Goal: Task Accomplishment & Management: Use online tool/utility

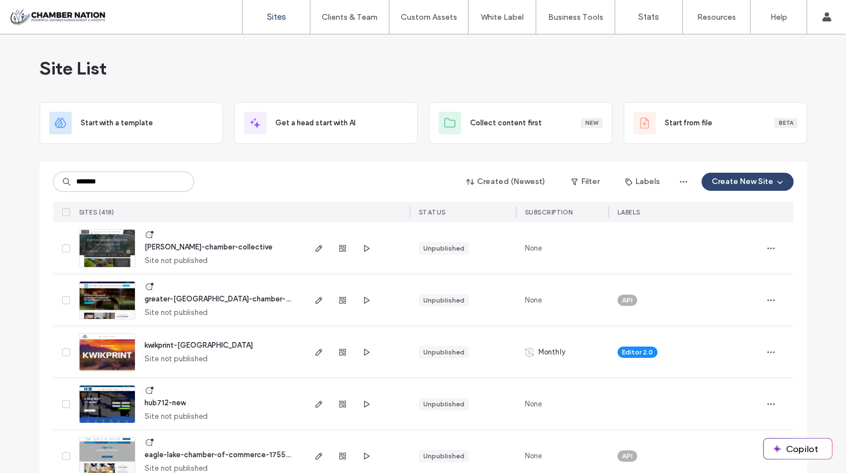
type input "*******"
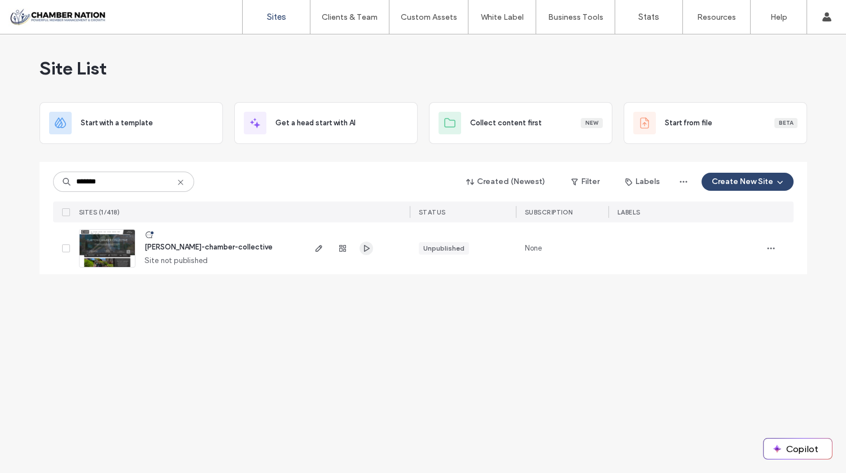
click at [369, 246] on icon "button" at bounding box center [366, 248] width 9 height 9
click at [320, 245] on use "button" at bounding box center [318, 248] width 7 height 7
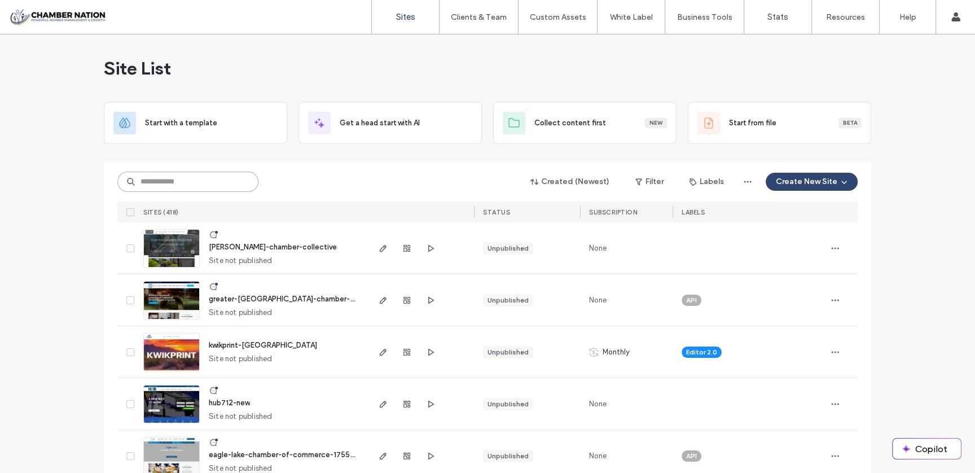
click at [196, 183] on input at bounding box center [187, 182] width 141 height 20
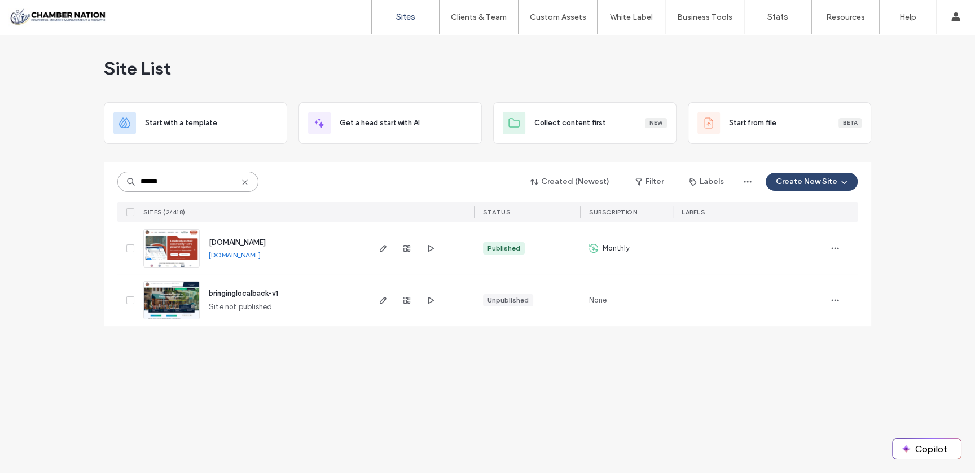
type input "******"
click at [266, 243] on span "www.bringinglocalback.com" at bounding box center [237, 242] width 57 height 8
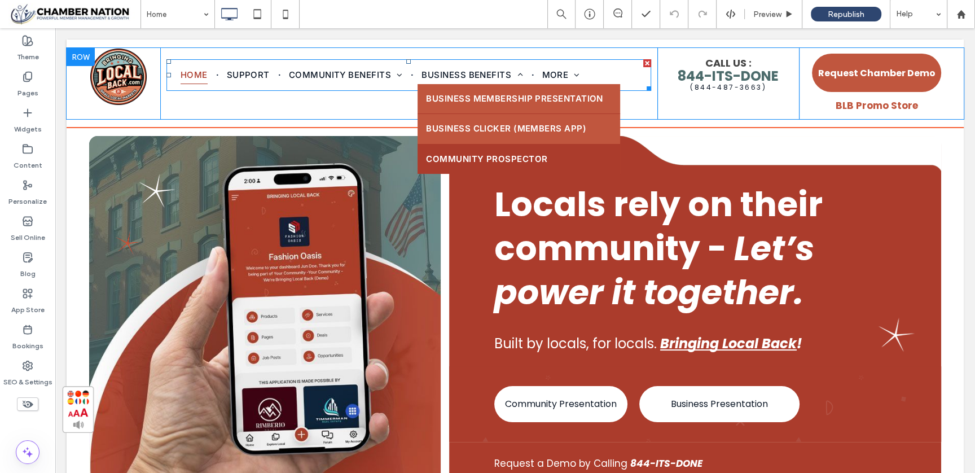
click at [452, 153] on span "Community Prospector" at bounding box center [486, 159] width 121 height 13
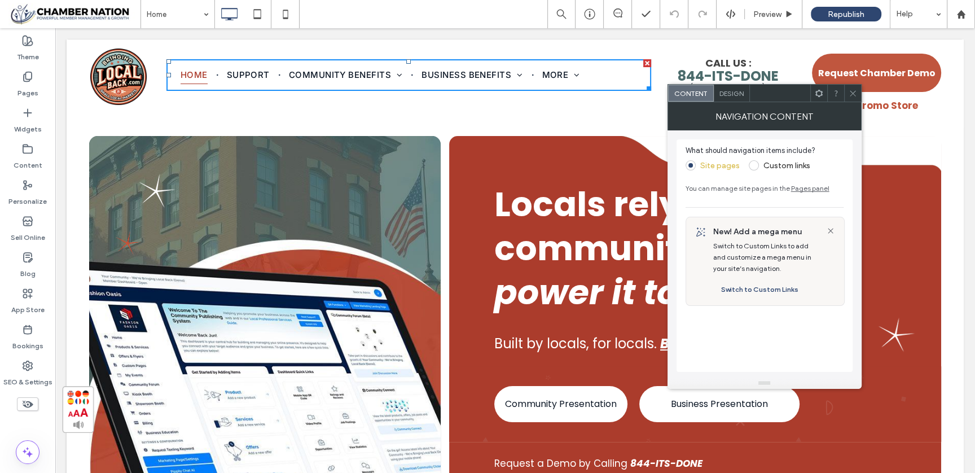
click at [856, 95] on icon at bounding box center [853, 93] width 8 height 8
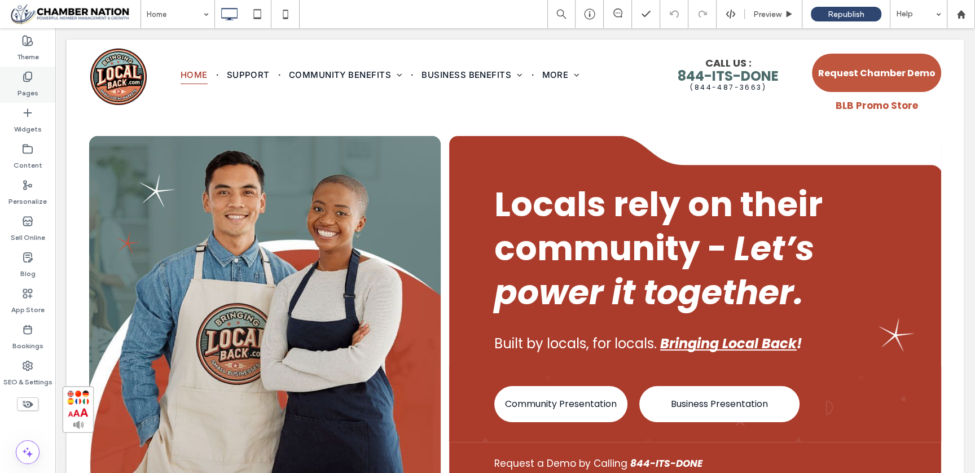
click at [35, 74] on div "Pages" at bounding box center [27, 85] width 55 height 36
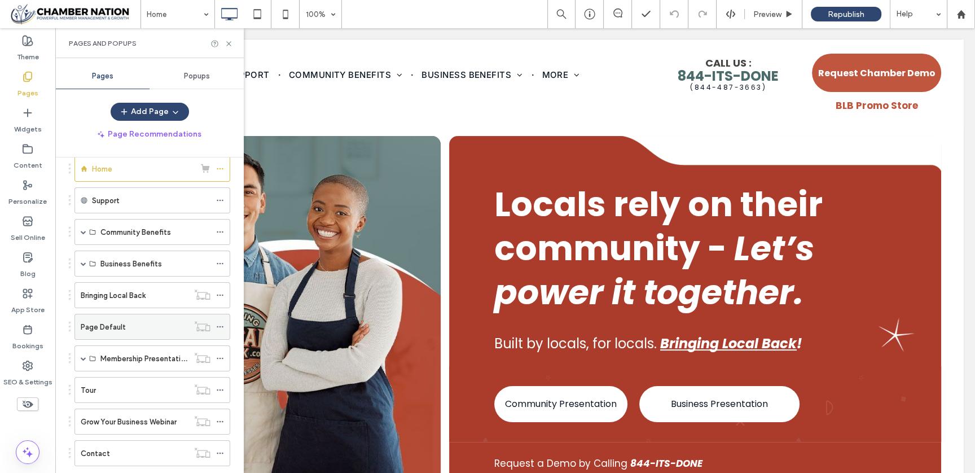
scroll to position [57, 0]
click at [83, 261] on span at bounding box center [84, 264] width 6 height 6
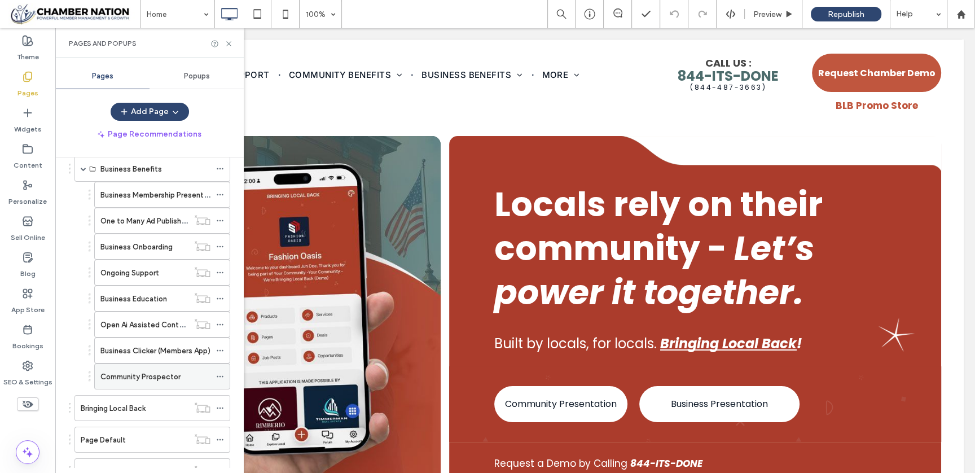
scroll to position [154, 0]
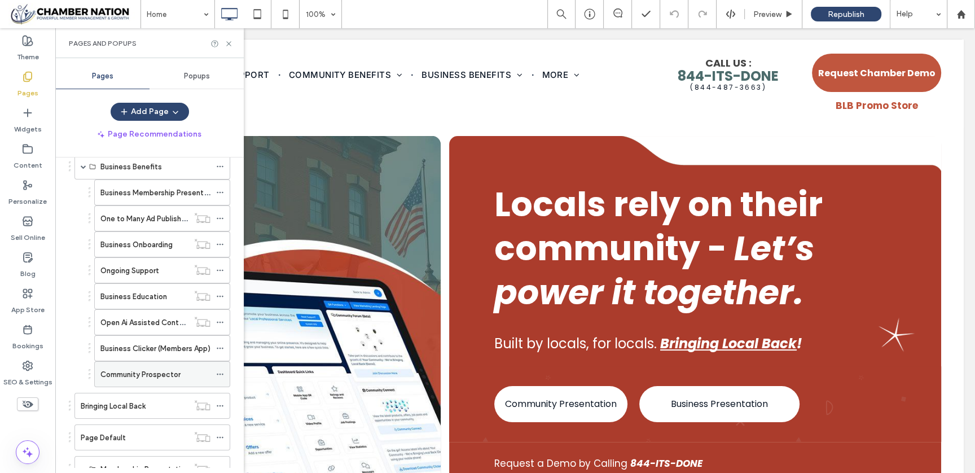
click at [151, 369] on label "Community Prospector" at bounding box center [140, 374] width 80 height 20
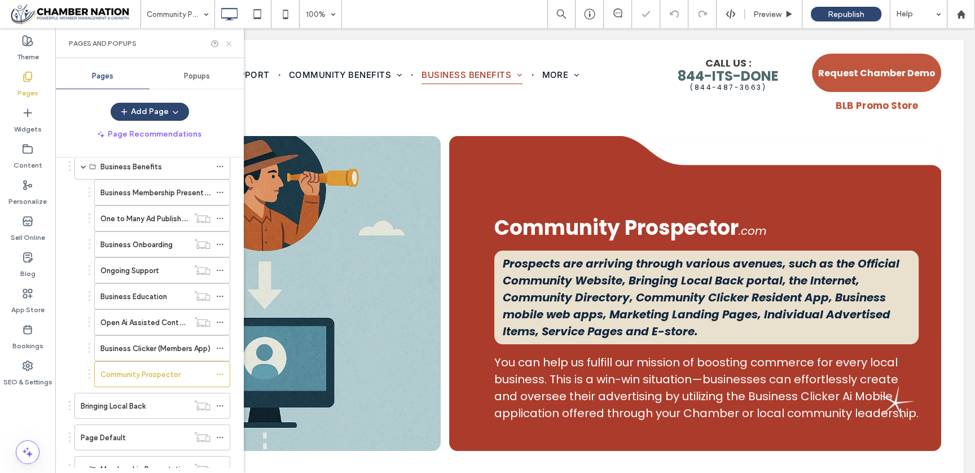
click at [229, 43] on icon at bounding box center [229, 43] width 8 height 8
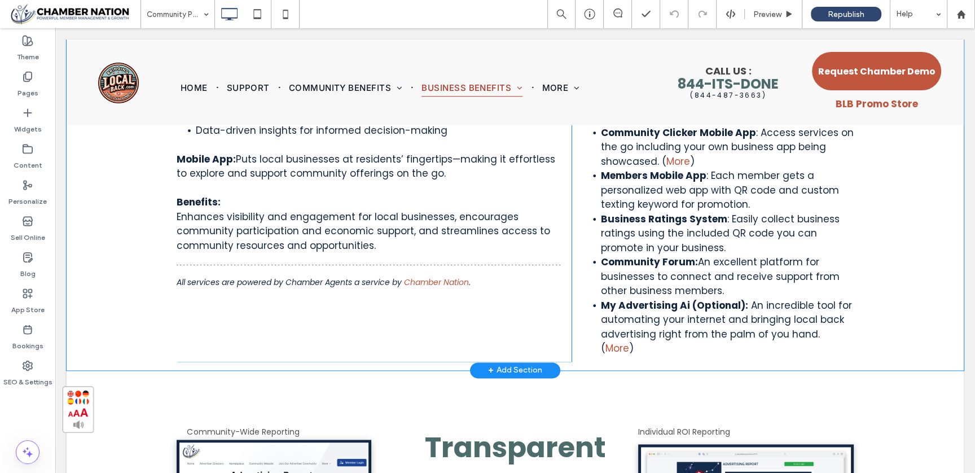
scroll to position [1412, 0]
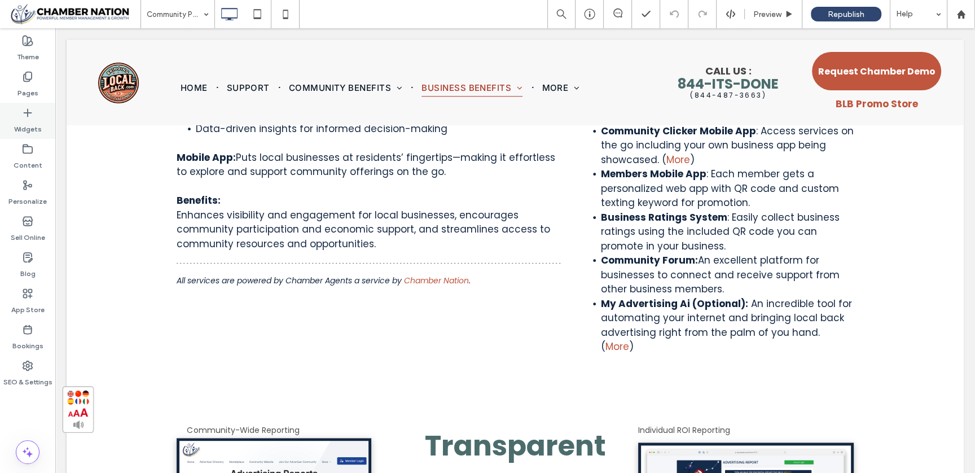
click at [21, 121] on label "Widgets" at bounding box center [28, 126] width 28 height 16
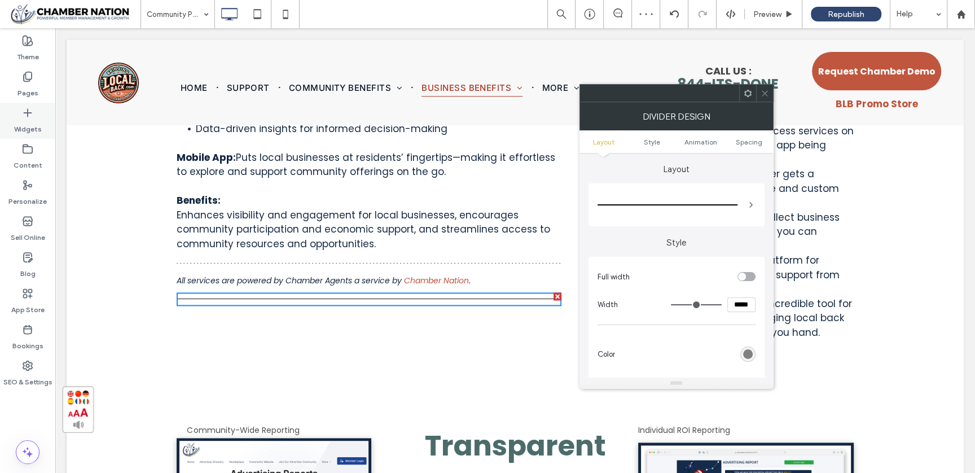
click at [25, 109] on icon at bounding box center [27, 112] width 11 height 11
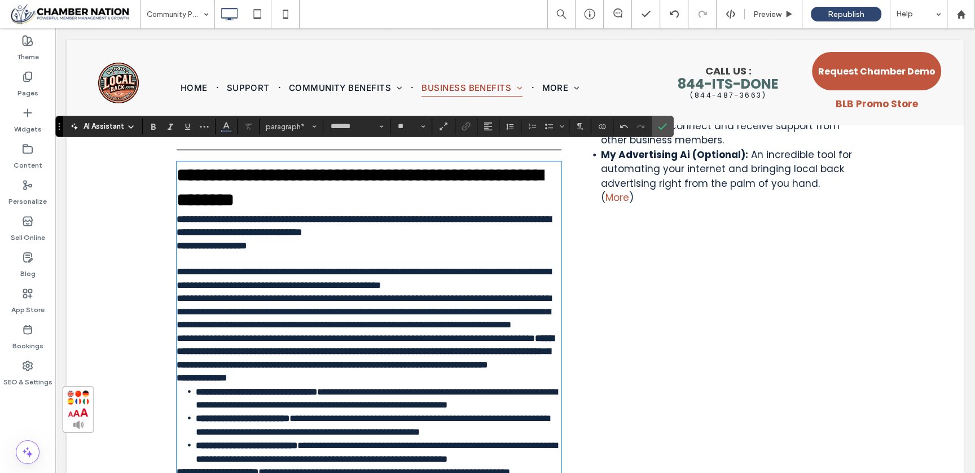
scroll to position [1561, 0]
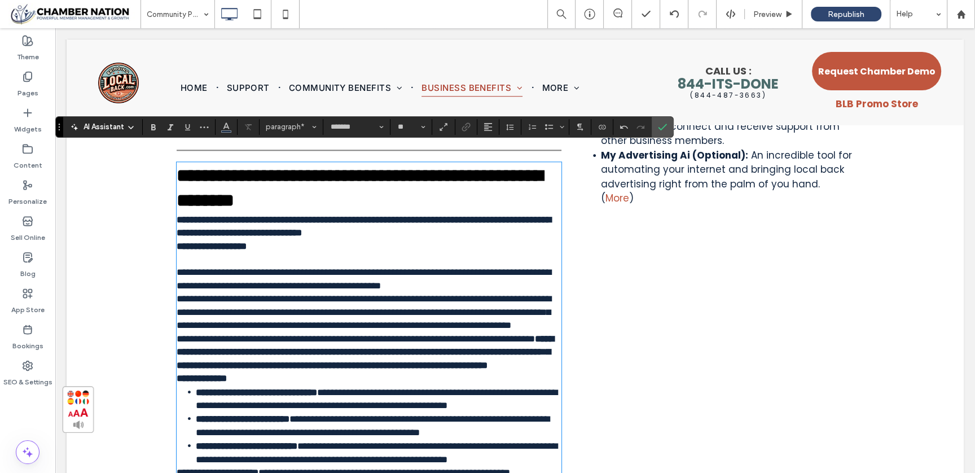
click at [291, 240] on p "**********" at bounding box center [369, 266] width 385 height 53
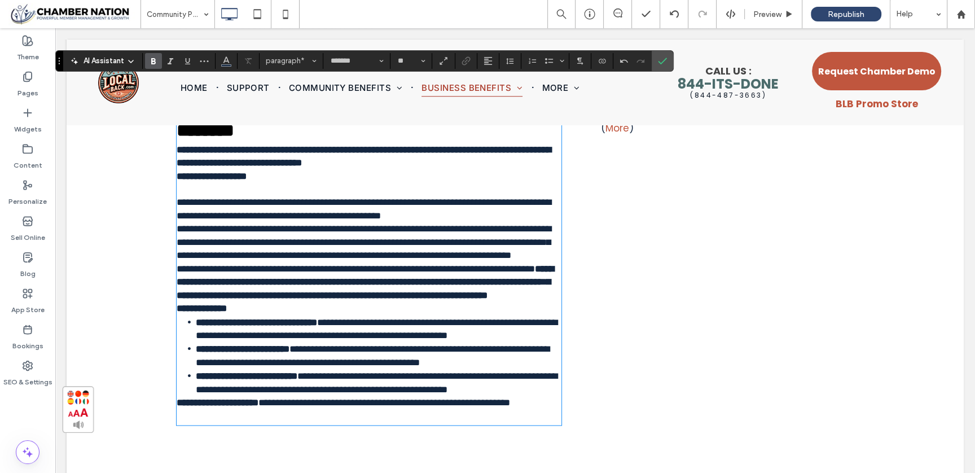
scroll to position [1634, 0]
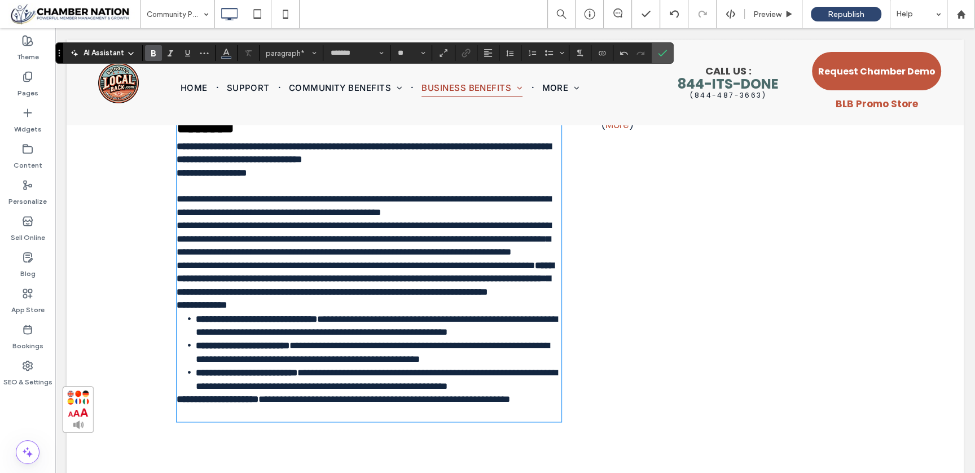
click at [238, 270] on span "**********" at bounding box center [356, 266] width 358 height 10
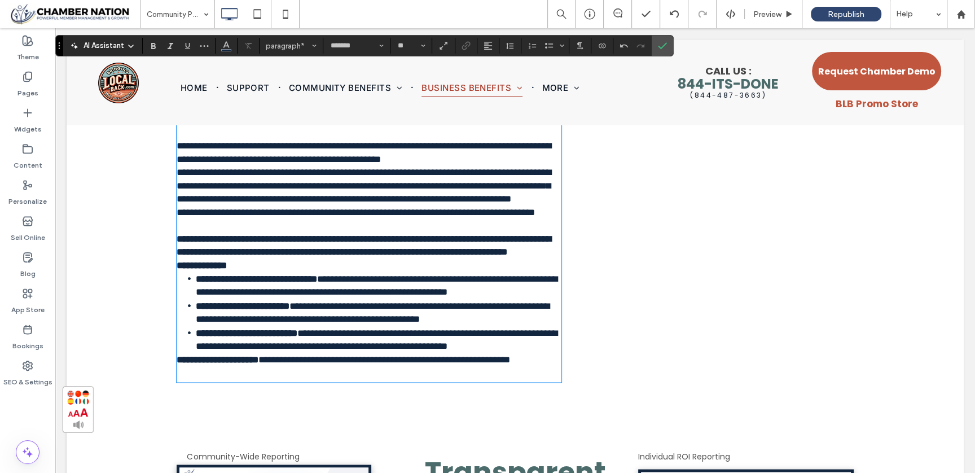
scroll to position [1688, 0]
click at [177, 270] on strong "**********" at bounding box center [202, 265] width 50 height 10
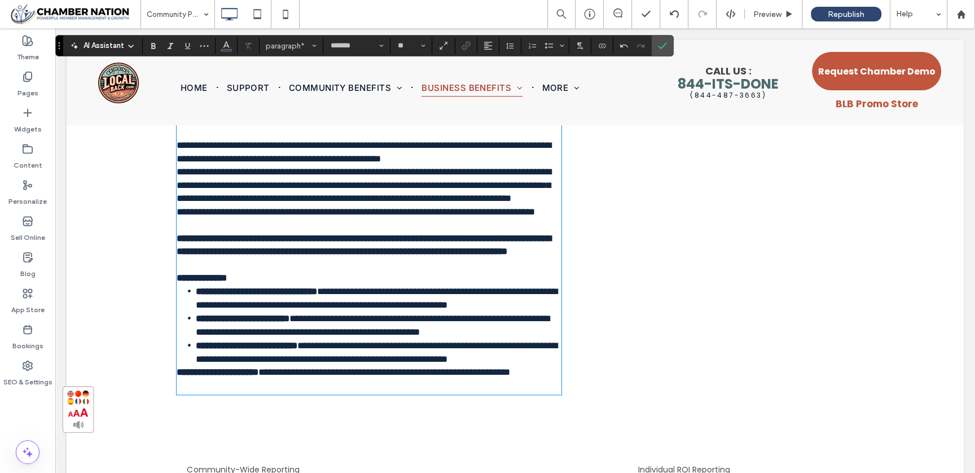
click at [258, 377] on span "**********" at bounding box center [384, 372] width 252 height 10
click at [177, 377] on strong "**********" at bounding box center [218, 372] width 82 height 10
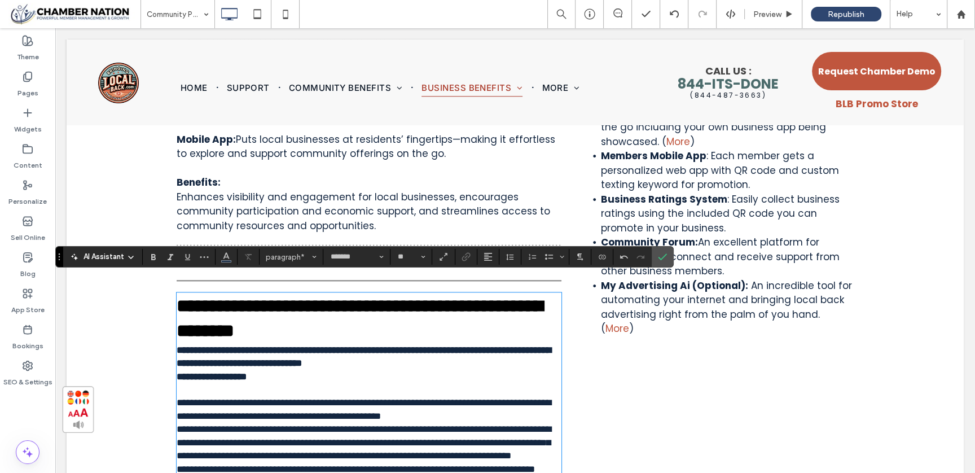
scroll to position [1431, 0]
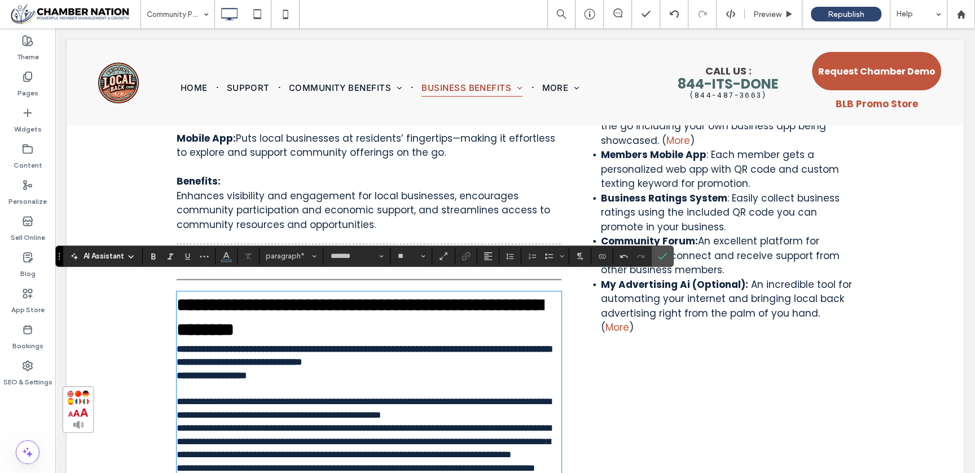
click at [340, 455] on p "**********" at bounding box center [369, 440] width 385 height 39
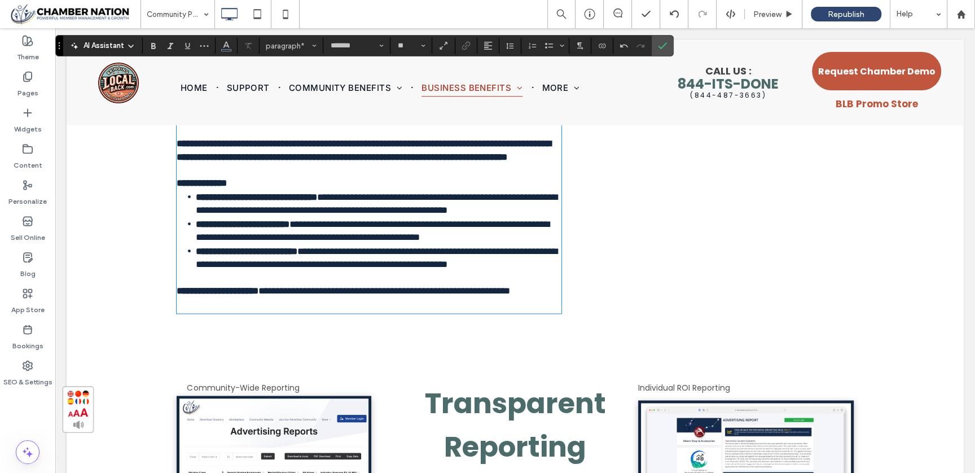
scroll to position [1813, 0]
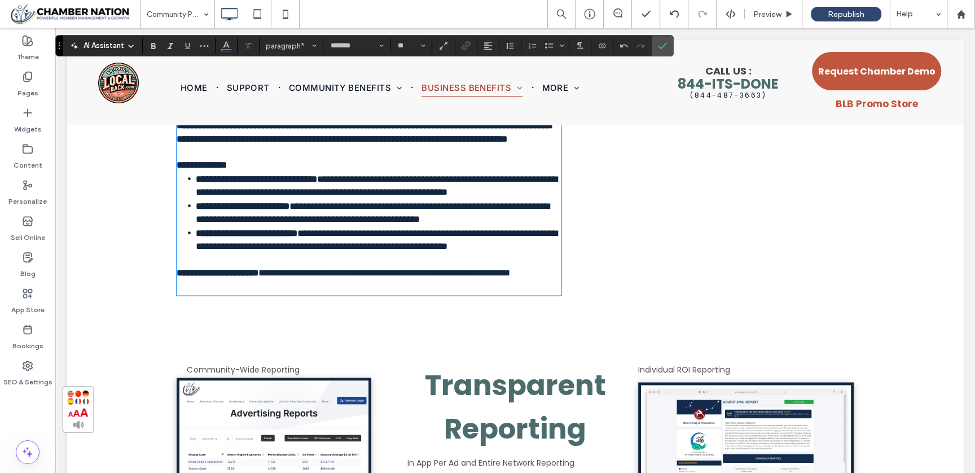
click at [510, 278] on span "**********" at bounding box center [384, 273] width 252 height 10
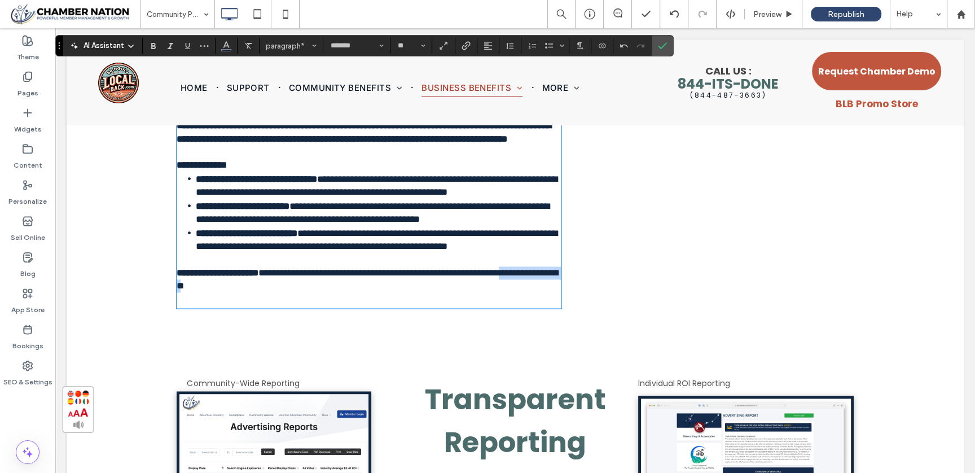
drag, startPoint x: 186, startPoint y: 331, endPoint x: 267, endPoint y: 333, distance: 80.7
click at [267, 291] on span "**********" at bounding box center [367, 279] width 381 height 23
click at [464, 46] on use "Link" at bounding box center [466, 45] width 8 height 8
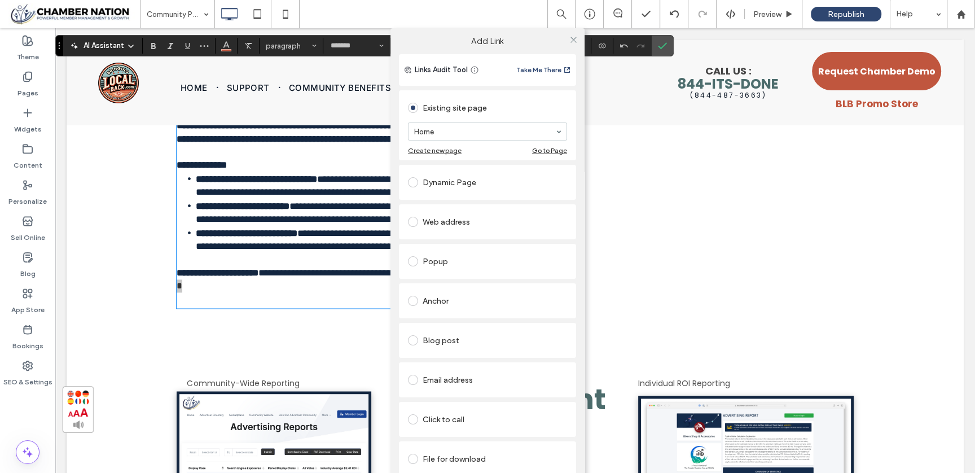
click at [425, 222] on div "Web address" at bounding box center [487, 222] width 159 height 18
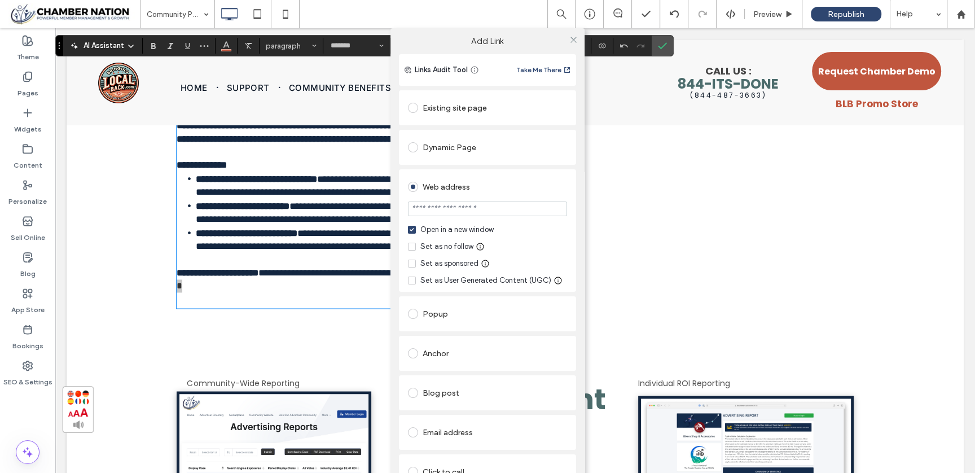
click at [437, 211] on input "url" at bounding box center [487, 208] width 159 height 15
type input "**********"
click at [572, 38] on icon at bounding box center [573, 40] width 8 height 8
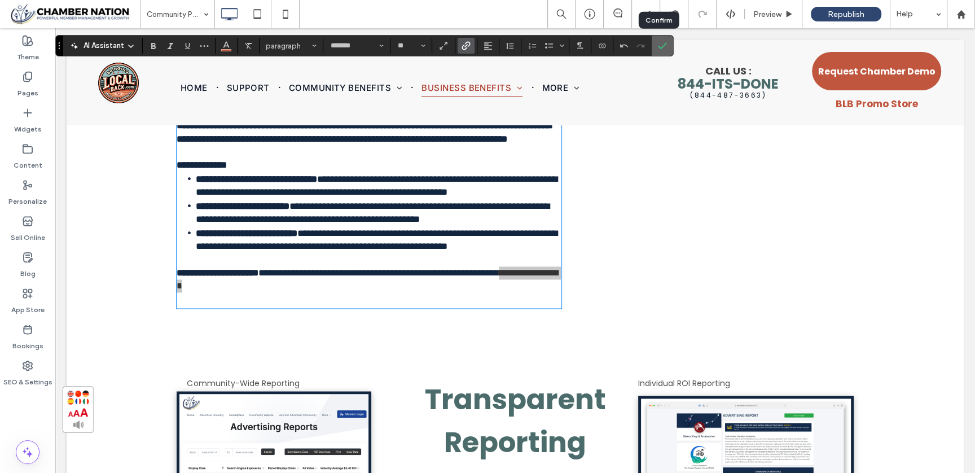
click at [660, 48] on icon "Confirm" at bounding box center [662, 45] width 9 height 9
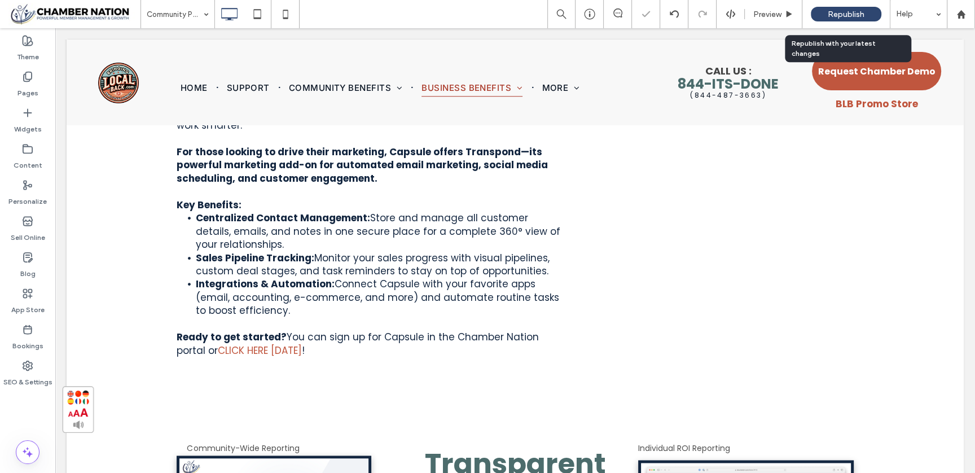
click at [829, 15] on span "Republish" at bounding box center [846, 15] width 37 height 10
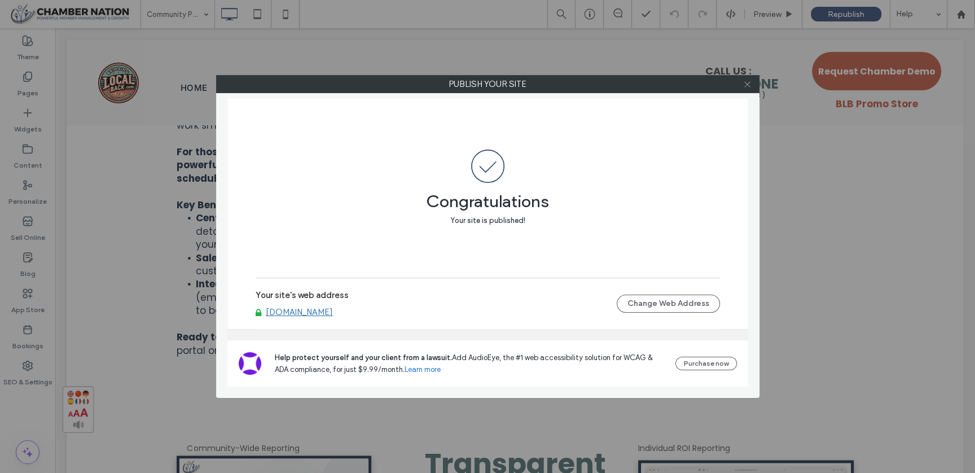
click at [744, 85] on icon at bounding box center [747, 84] width 8 height 8
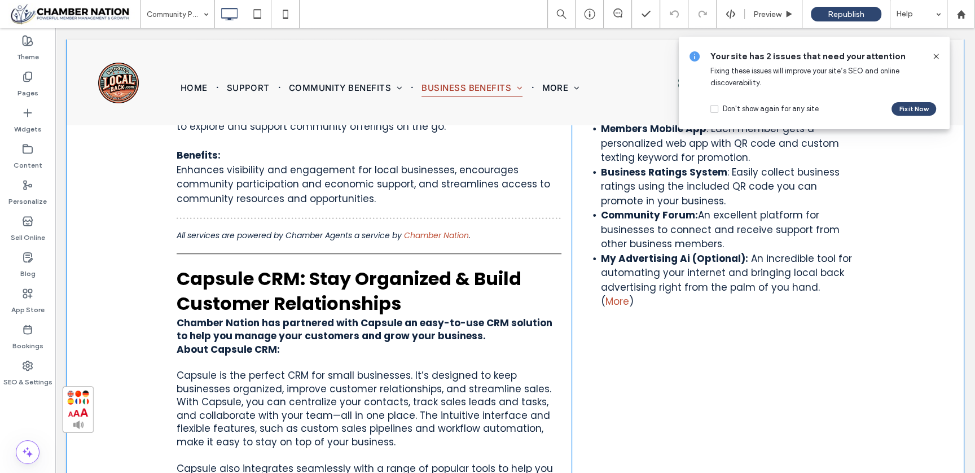
scroll to position [1453, 0]
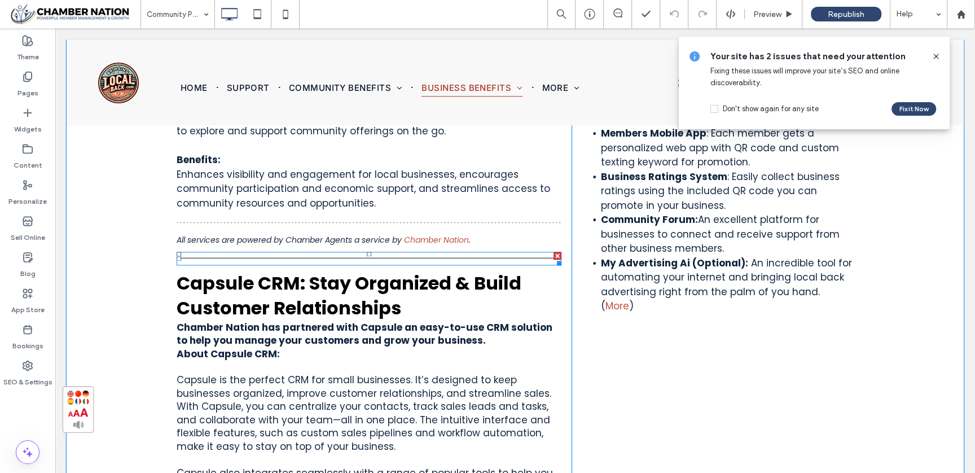
click at [409, 252] on div at bounding box center [369, 259] width 385 height 14
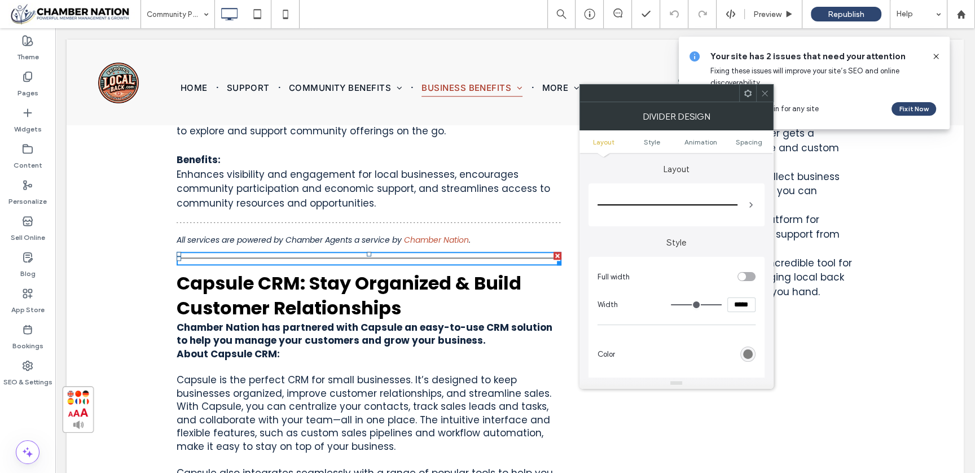
click at [619, 201] on div at bounding box center [668, 205] width 140 height 23
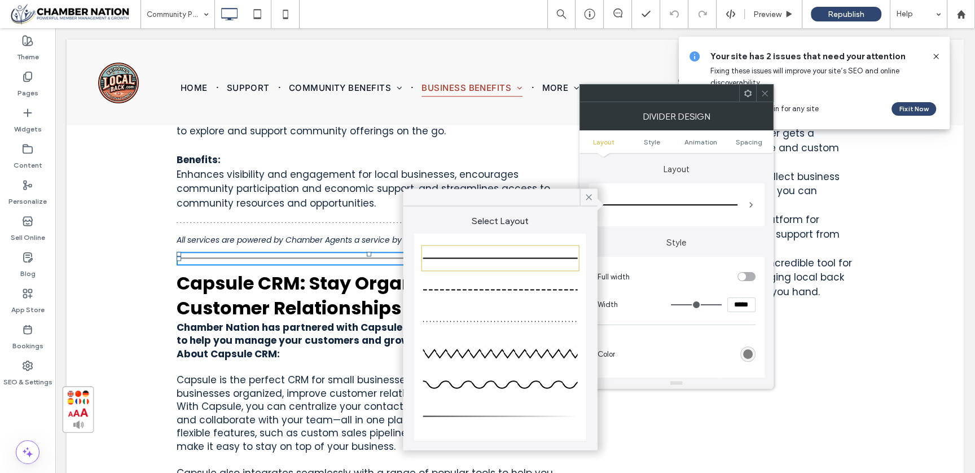
click at [498, 318] on div at bounding box center [500, 321] width 155 height 23
type input "*"
type input "***"
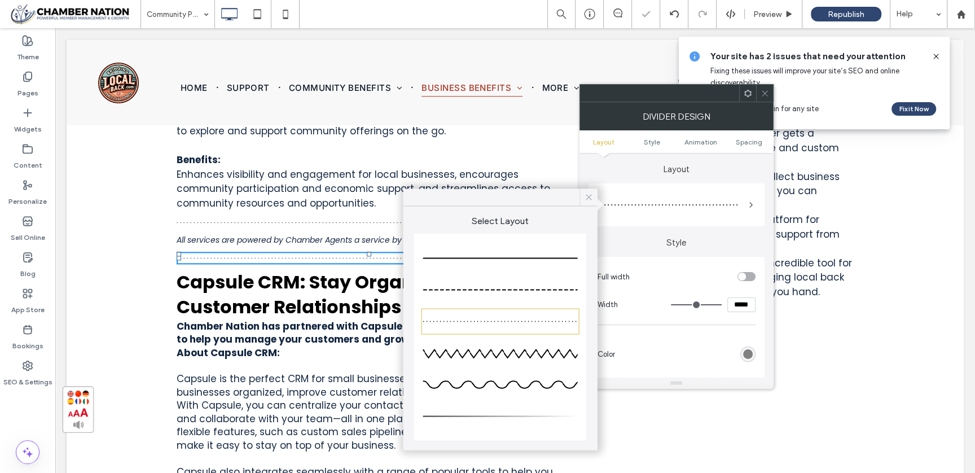
click at [588, 197] on use at bounding box center [589, 197] width 6 height 6
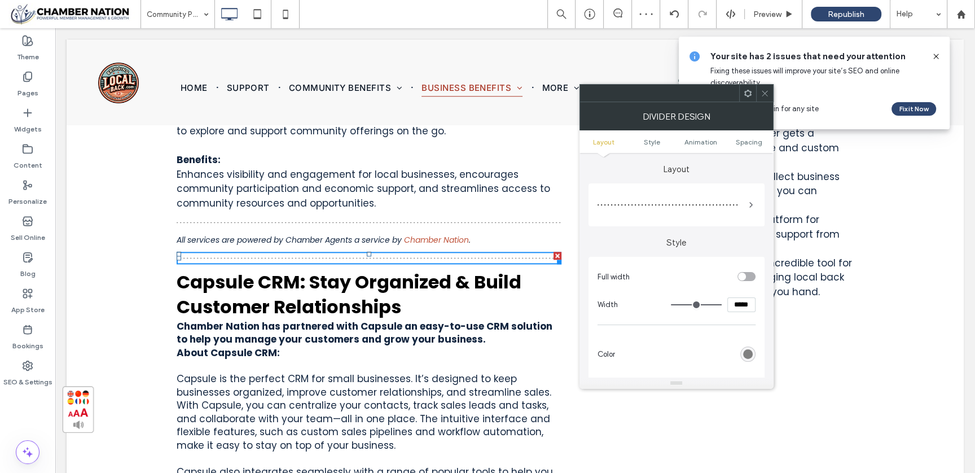
click at [764, 90] on icon at bounding box center [765, 93] width 8 height 8
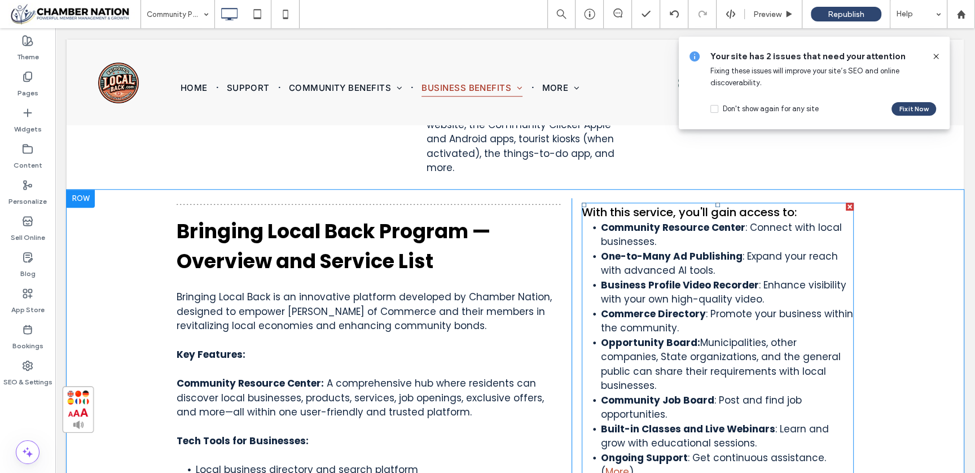
scroll to position [999, 0]
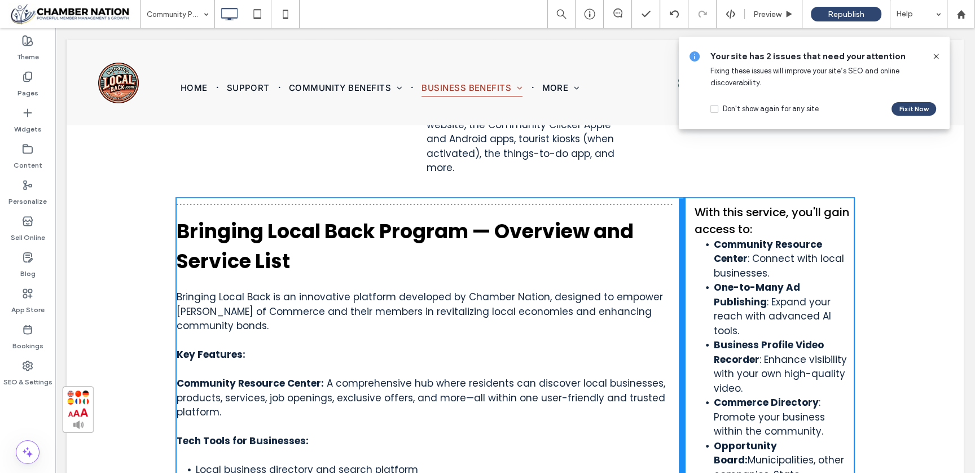
drag, startPoint x: 565, startPoint y: 343, endPoint x: 750, endPoint y: 353, distance: 184.8
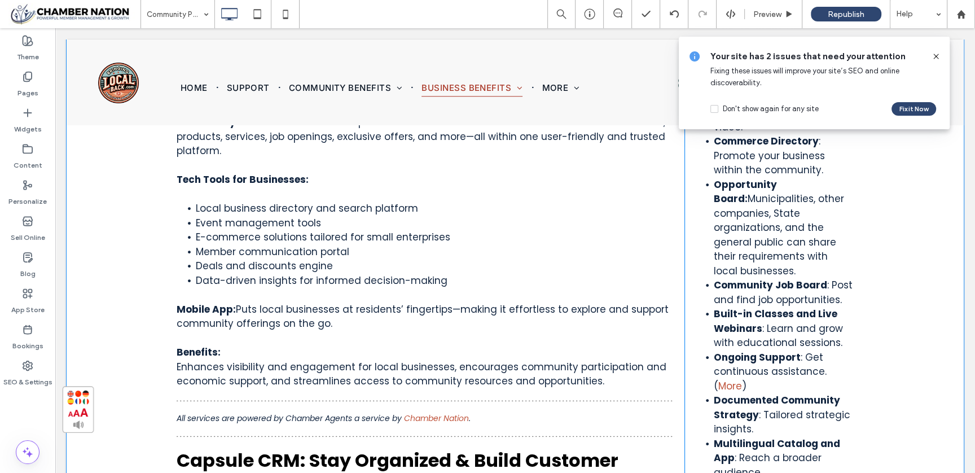
scroll to position [1258, 0]
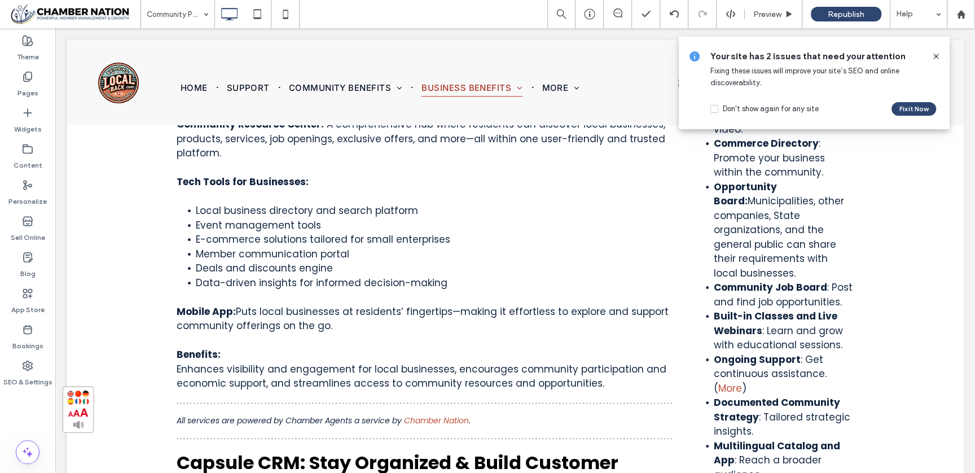
click at [938, 55] on icon at bounding box center [936, 56] width 9 height 9
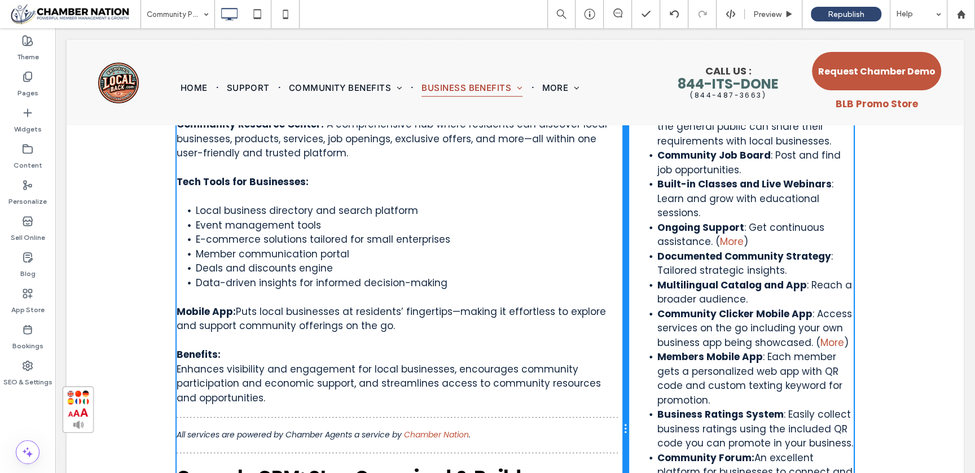
drag, startPoint x: 679, startPoint y: 288, endPoint x: 642, endPoint y: 295, distance: 38.4
click at [642, 295] on div "Bringing Local Back Program — Overview and Service List Bringing Local Back is …" at bounding box center [515, 428] width 677 height 979
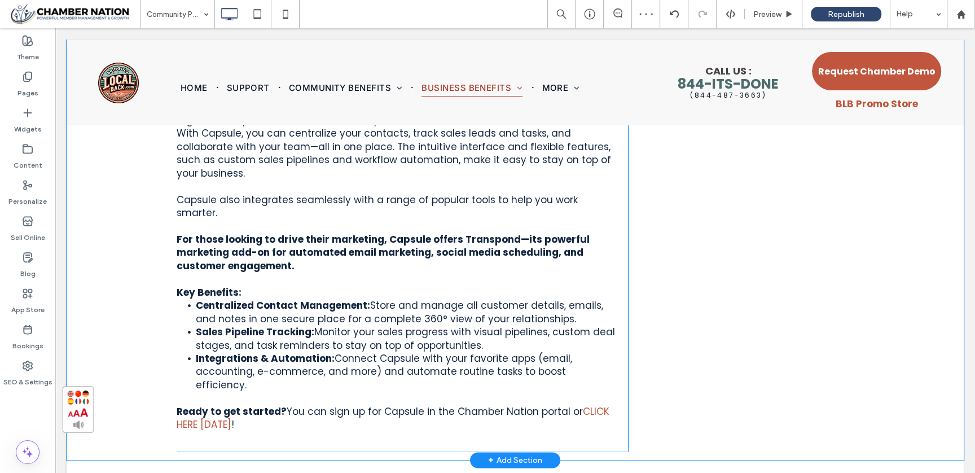
scroll to position [1727, 0]
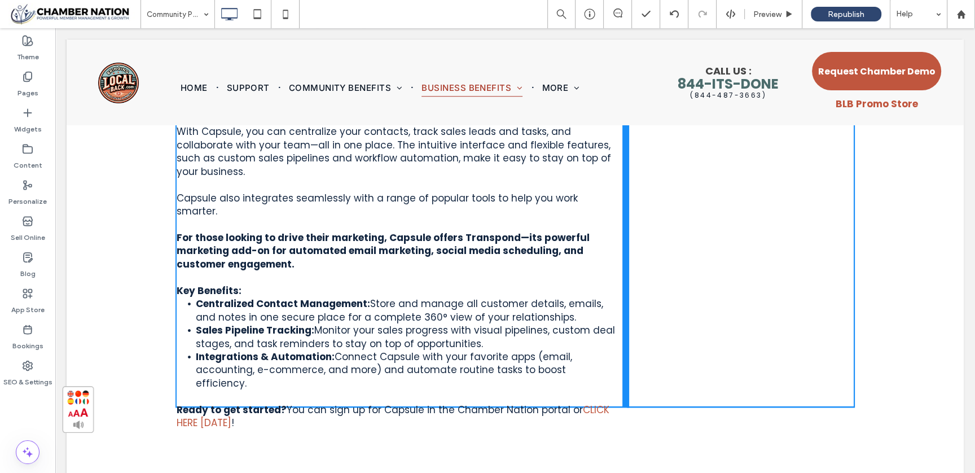
drag, startPoint x: 622, startPoint y: 256, endPoint x: 673, endPoint y: 273, distance: 52.8
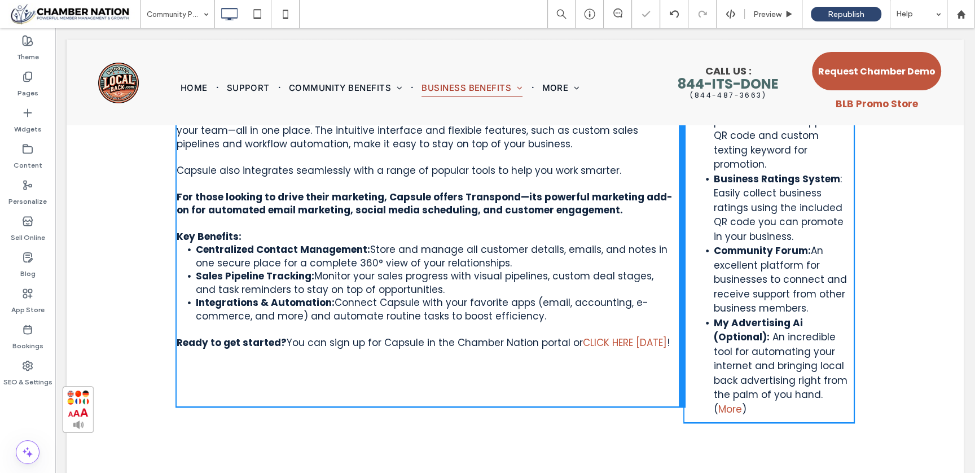
drag, startPoint x: 622, startPoint y: 236, endPoint x: 658, endPoint y: 238, distance: 36.1
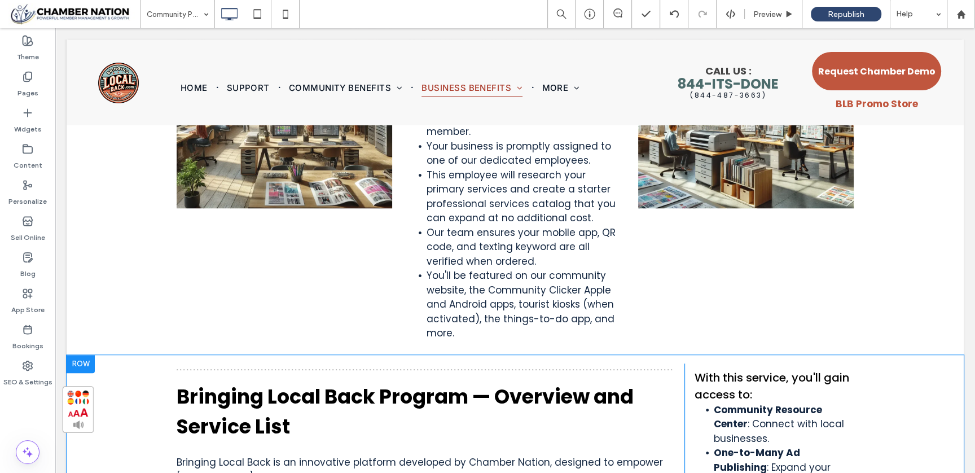
scroll to position [830, 0]
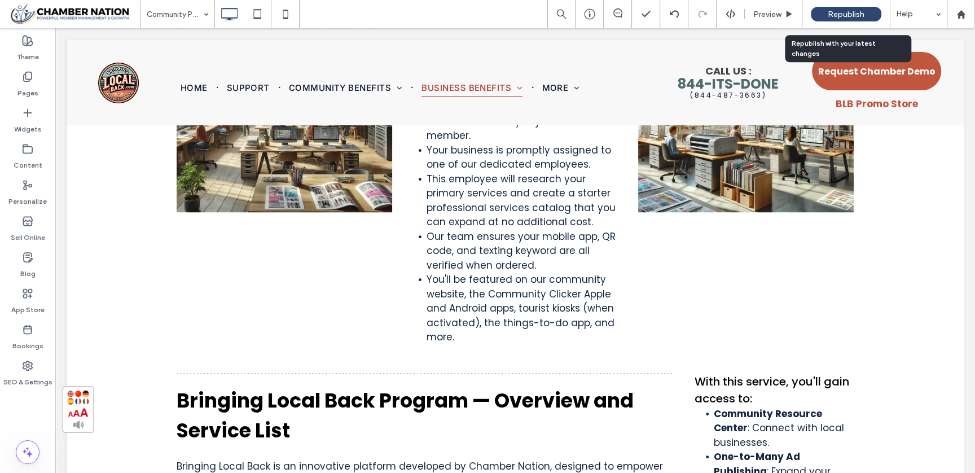
click at [831, 6] on div "Republish" at bounding box center [846, 14] width 71 height 28
click at [847, 20] on div "Republish" at bounding box center [846, 14] width 71 height 15
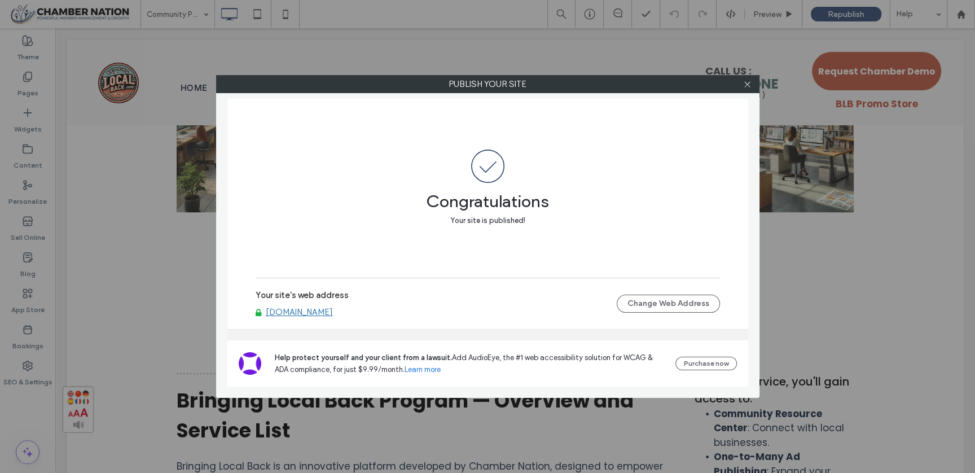
click at [742, 83] on div at bounding box center [747, 84] width 17 height 17
click at [748, 87] on icon at bounding box center [747, 84] width 8 height 8
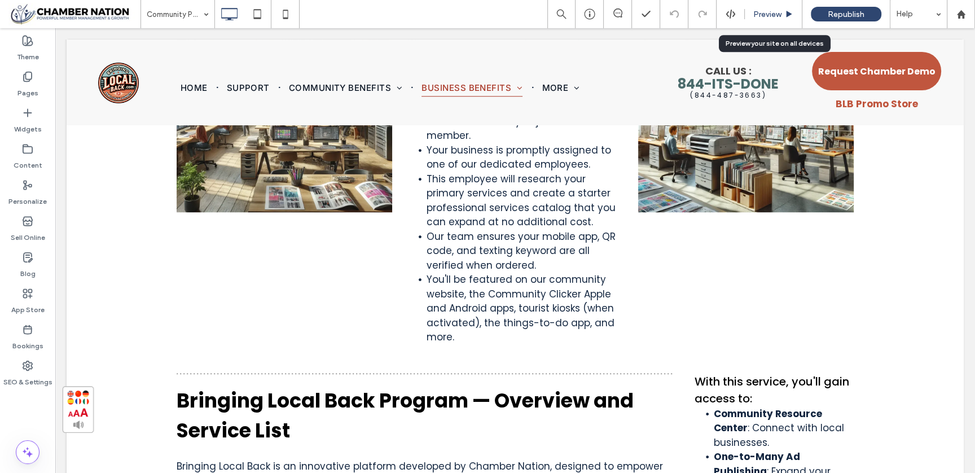
click at [759, 7] on div "Preview" at bounding box center [774, 14] width 58 height 28
click at [761, 14] on span "Preview" at bounding box center [767, 15] width 28 height 10
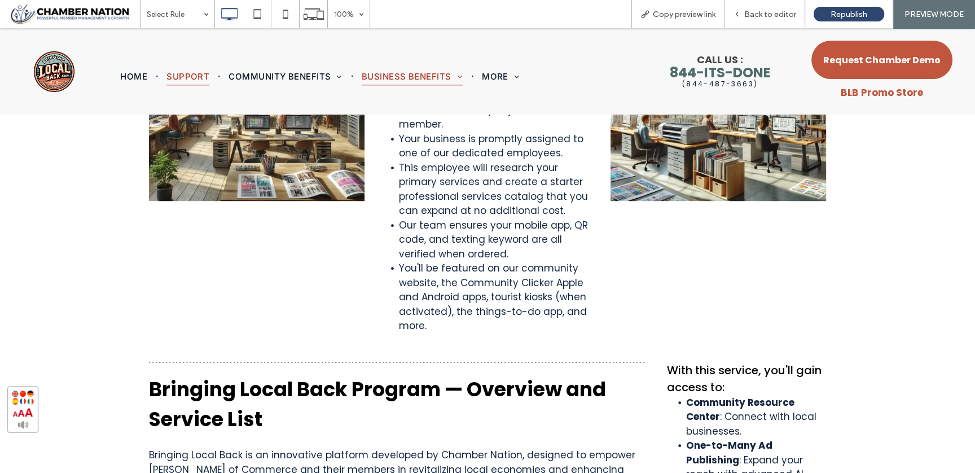
click at [174, 72] on span "Support" at bounding box center [187, 77] width 43 height 18
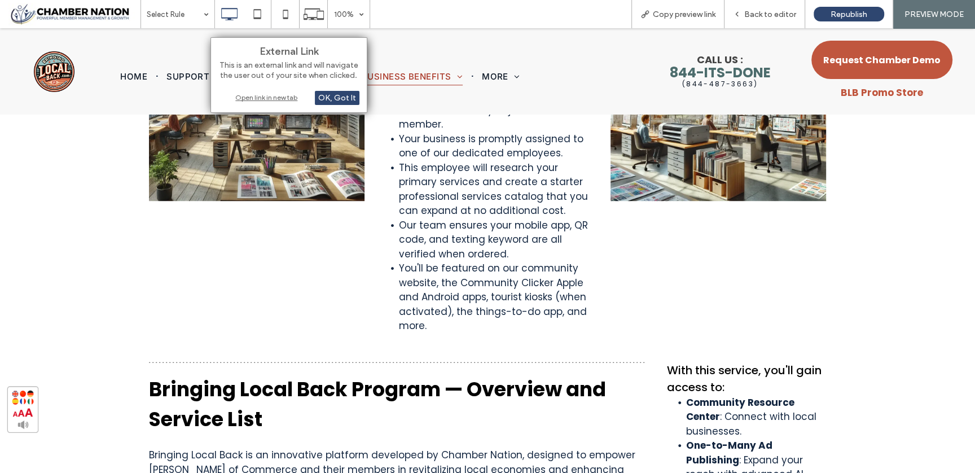
click at [263, 93] on div "Open link in new tab" at bounding box center [288, 97] width 141 height 12
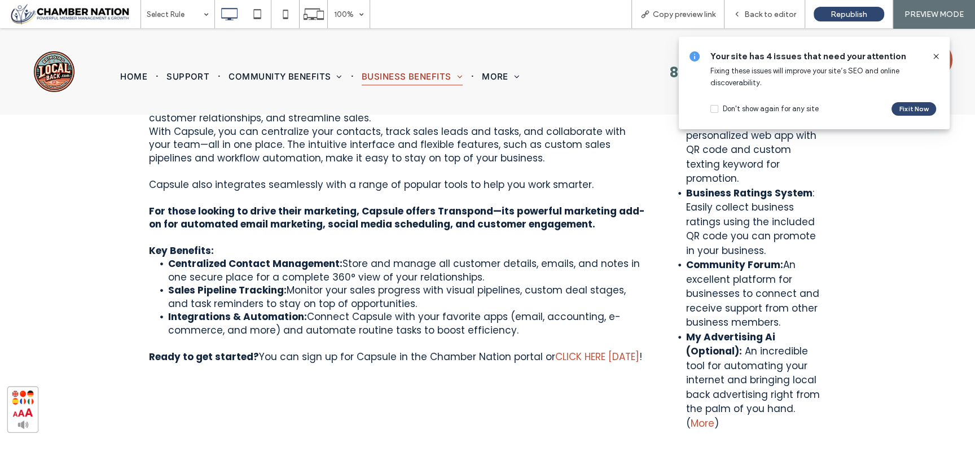
scroll to position [1700, 0]
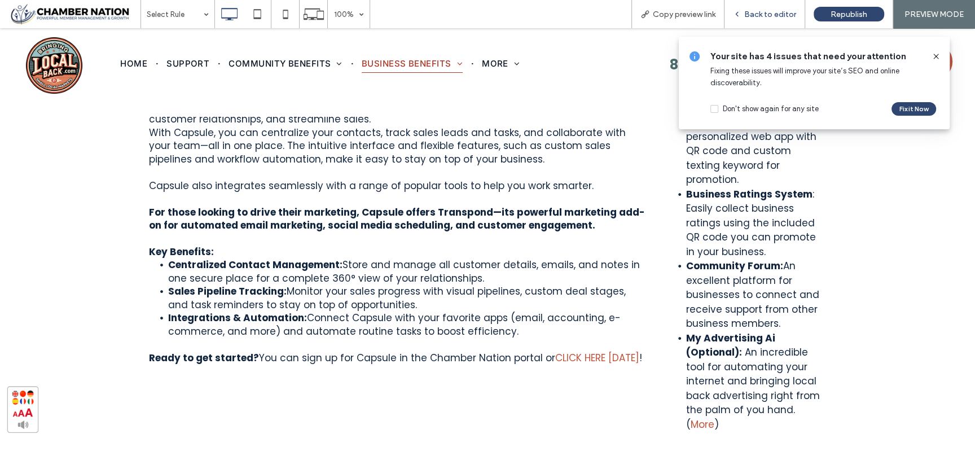
click at [782, 12] on span "Back to editor" at bounding box center [770, 15] width 52 height 10
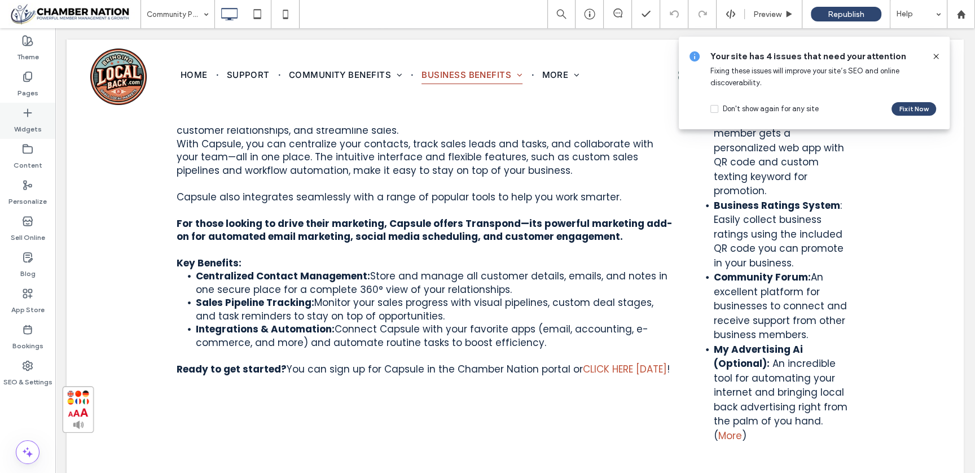
click at [30, 126] on label "Widgets" at bounding box center [28, 126] width 28 height 16
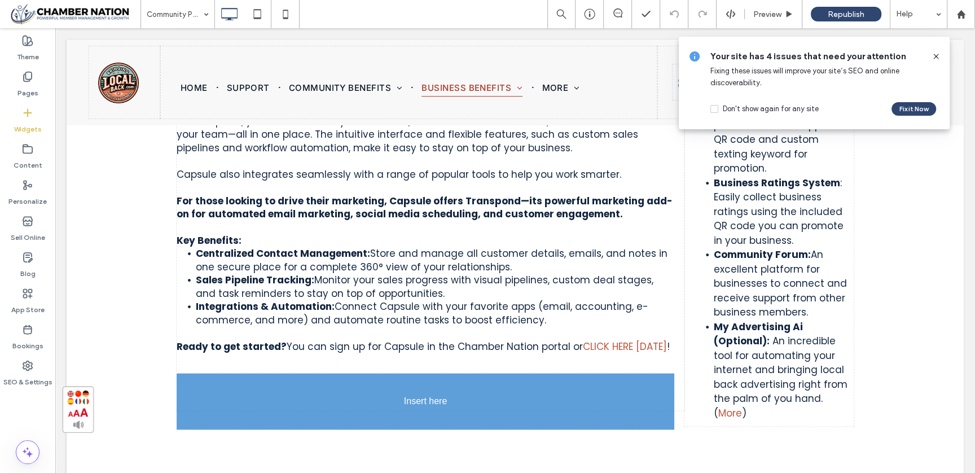
scroll to position [1742, 0]
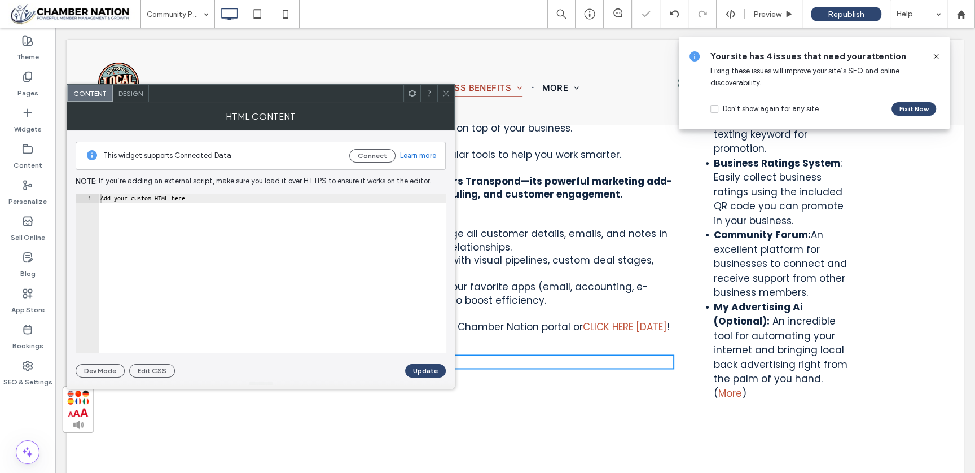
click at [179, 191] on div "This widget supports Connected Data Connect Learn more Note: If you’re adding a…" at bounding box center [261, 253] width 370 height 247
click at [179, 196] on div "Add your custom HTML here" at bounding box center [272, 283] width 348 height 178
paste textarea "**********"
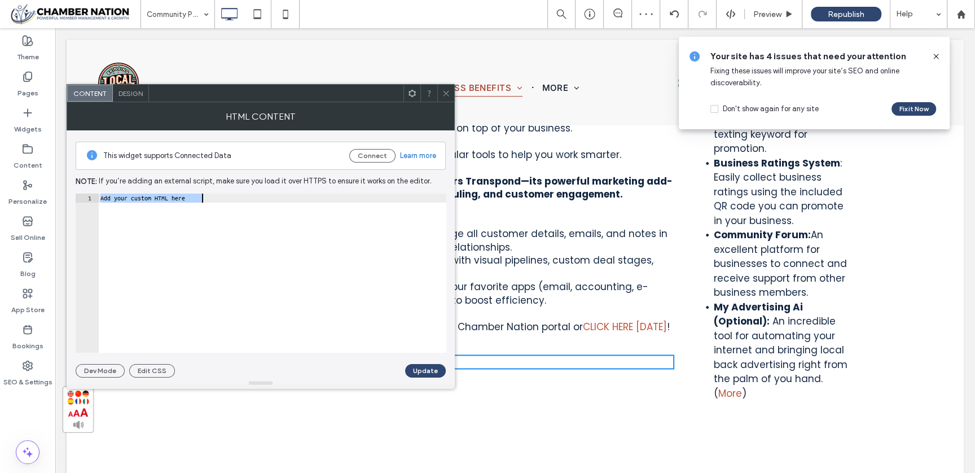
type textarea "**********"
click at [418, 366] on button "Update" at bounding box center [425, 371] width 41 height 14
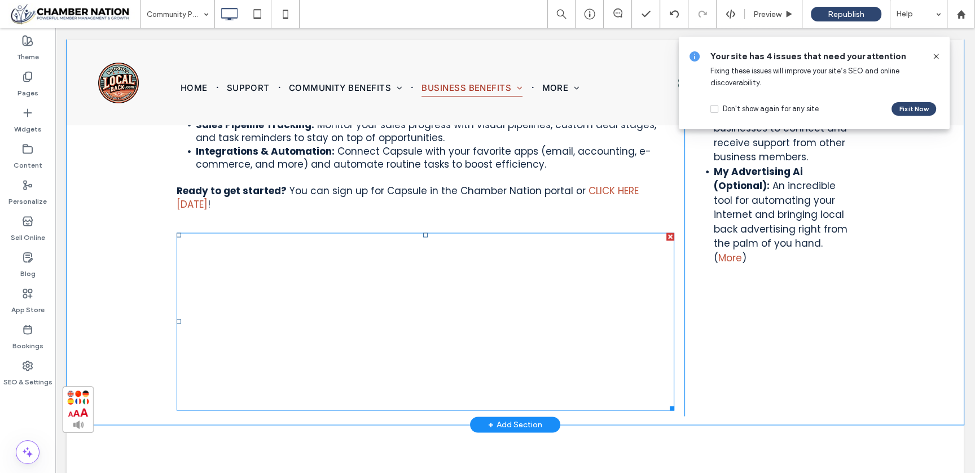
scroll to position [1891, 0]
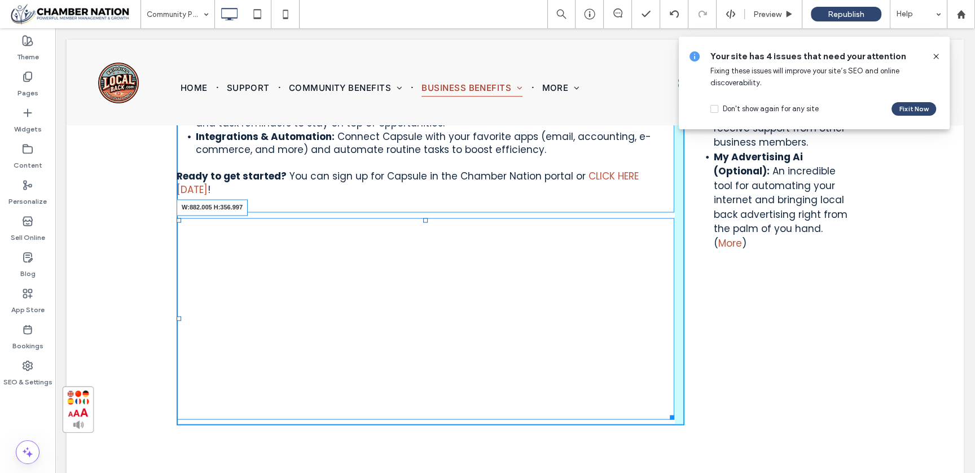
drag, startPoint x: 667, startPoint y: 364, endPoint x: 668, endPoint y: 387, distance: 22.6
click at [668, 411] on div at bounding box center [670, 415] width 8 height 8
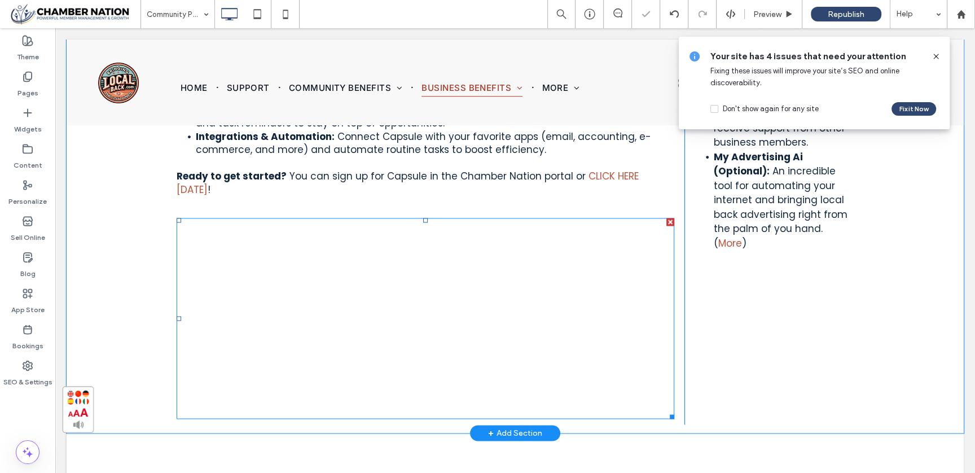
click at [468, 331] on span at bounding box center [426, 318] width 498 height 201
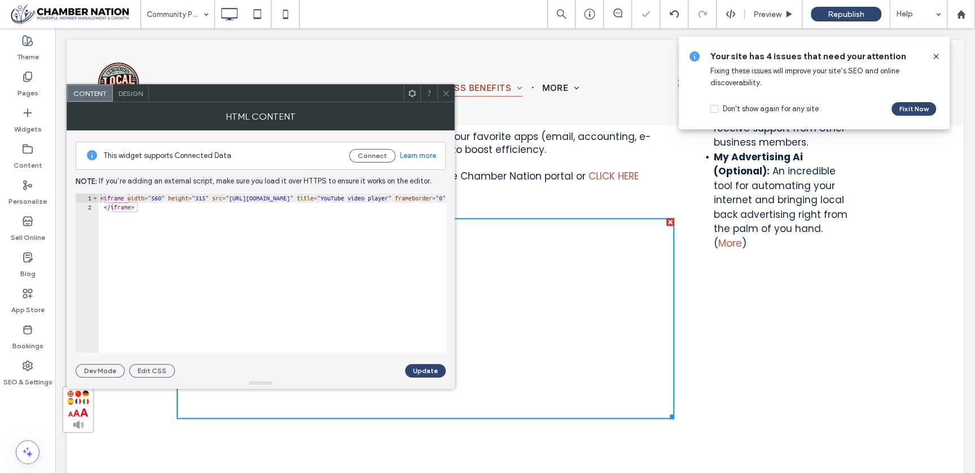
click at [487, 358] on iframe at bounding box center [335, 307] width 316 height 178
click at [436, 368] on button "Update" at bounding box center [425, 371] width 41 height 14
click at [444, 92] on icon at bounding box center [446, 93] width 8 height 8
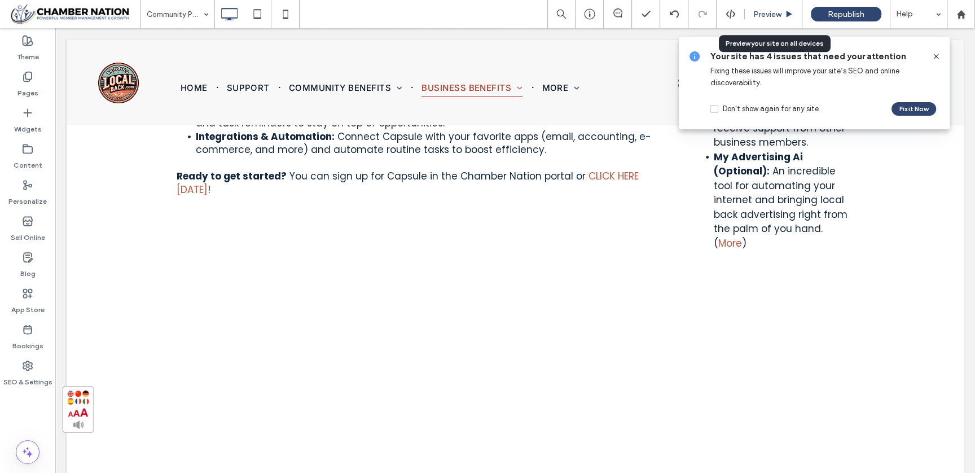
click at [772, 12] on span "Preview" at bounding box center [767, 15] width 28 height 10
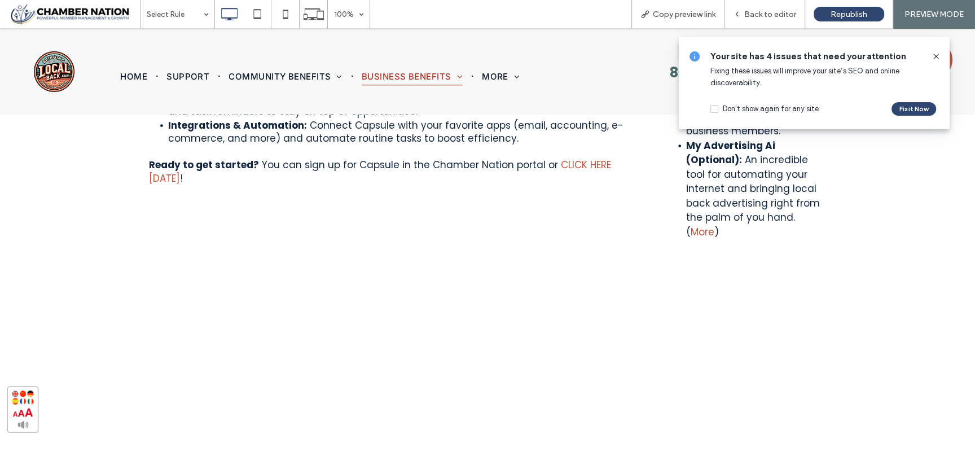
click at [546, 297] on div at bounding box center [398, 307] width 498 height 201
click at [771, 12] on span "Back to editor" at bounding box center [770, 15] width 52 height 10
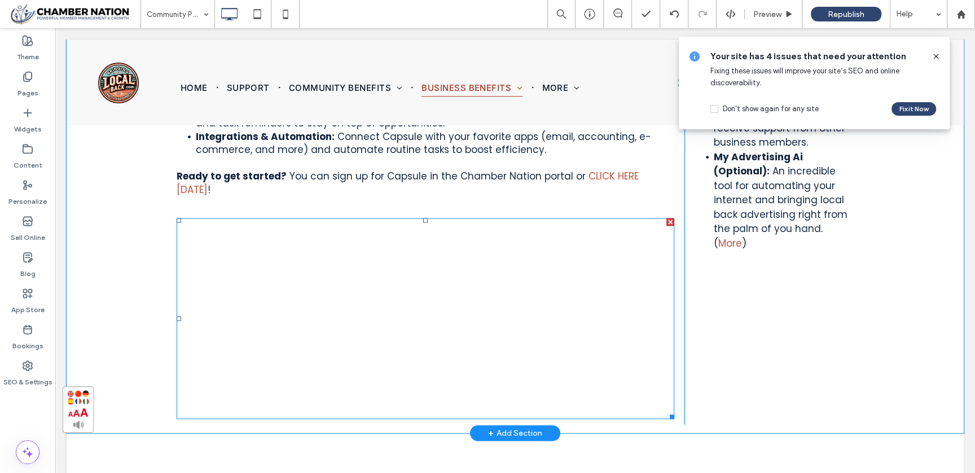
click at [331, 316] on span at bounding box center [426, 318] width 498 height 201
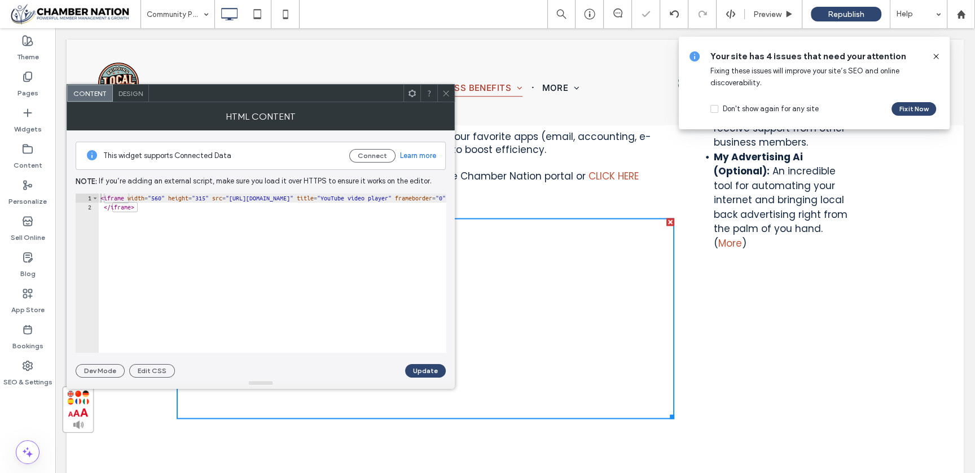
click at [449, 91] on icon at bounding box center [446, 93] width 8 height 8
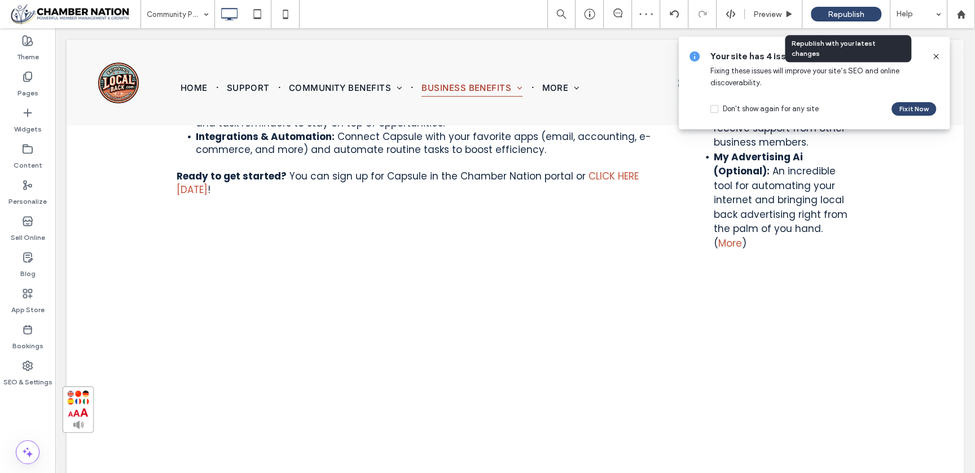
click at [825, 10] on div "Republish" at bounding box center [846, 14] width 71 height 15
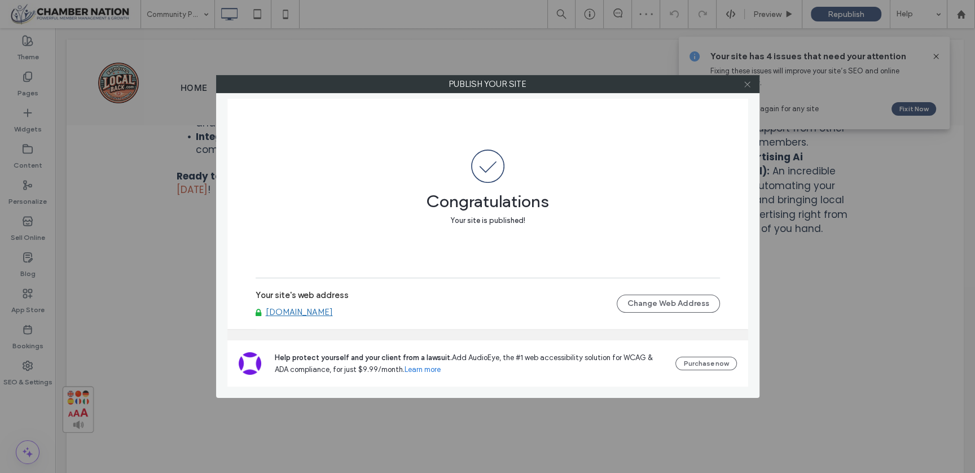
click at [748, 82] on icon at bounding box center [747, 84] width 8 height 8
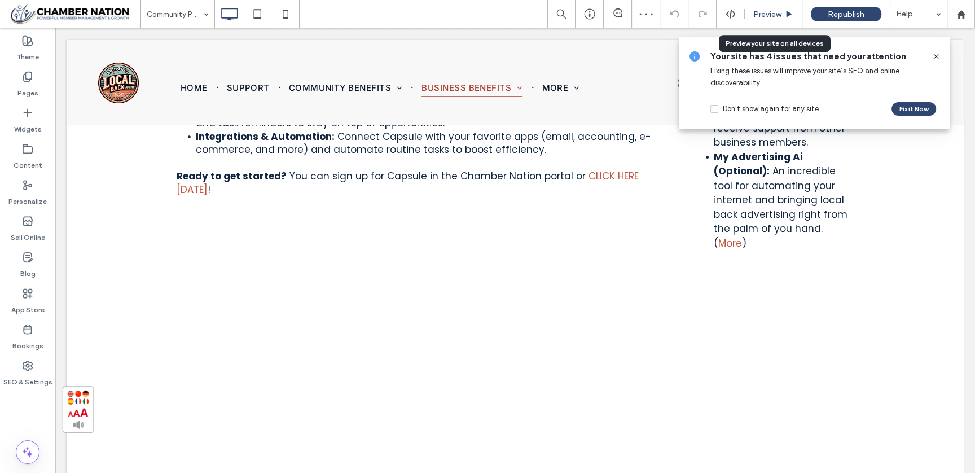
click at [774, 12] on span "Preview" at bounding box center [767, 15] width 28 height 10
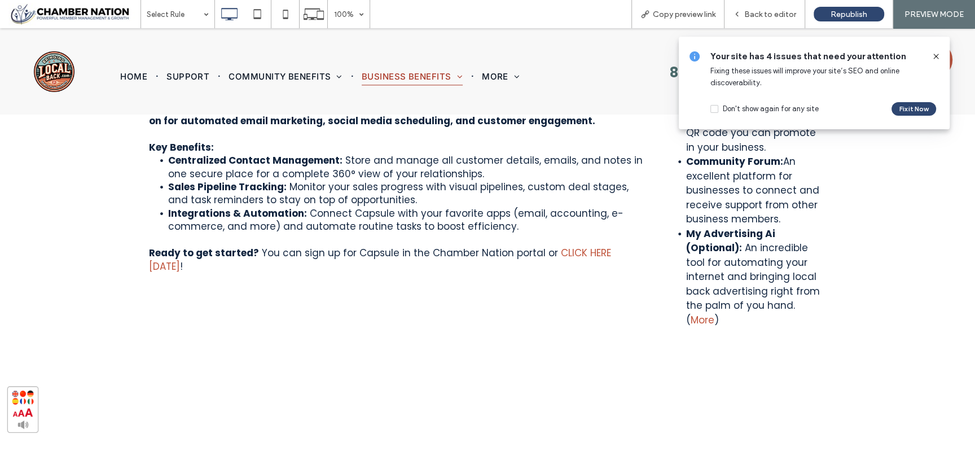
scroll to position [1813, 0]
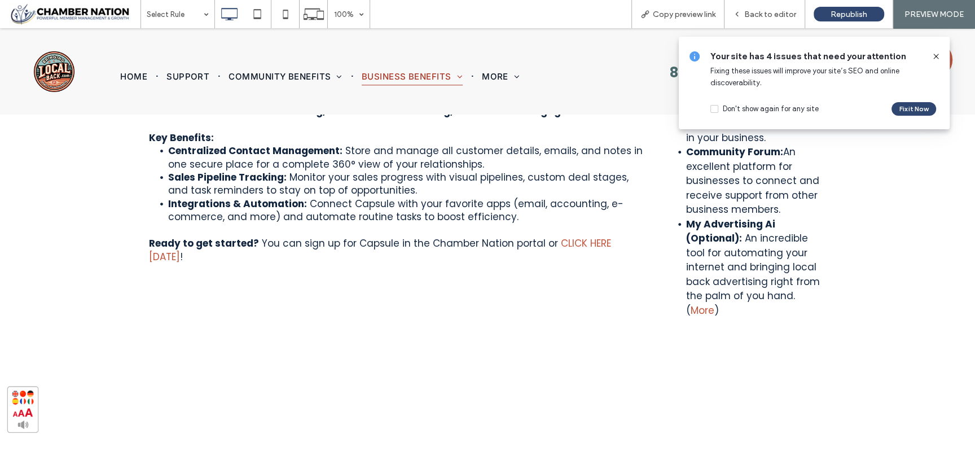
click at [939, 57] on icon at bounding box center [936, 56] width 9 height 9
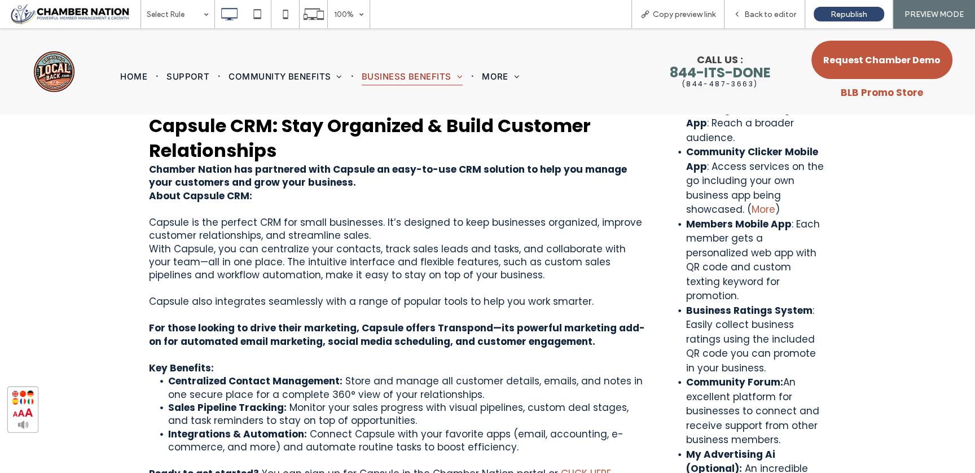
scroll to position [1579, 0]
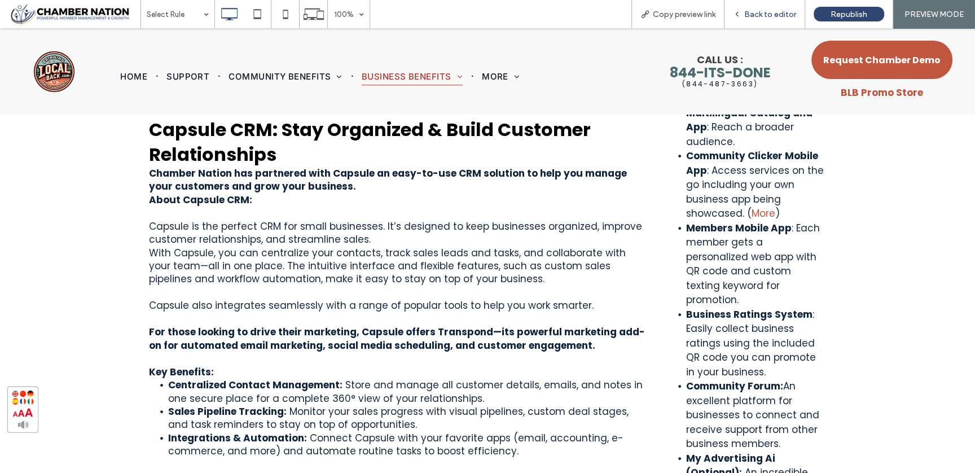
click at [774, 7] on div "Back to editor" at bounding box center [764, 14] width 81 height 28
click at [773, 11] on span "Back to editor" at bounding box center [770, 15] width 52 height 10
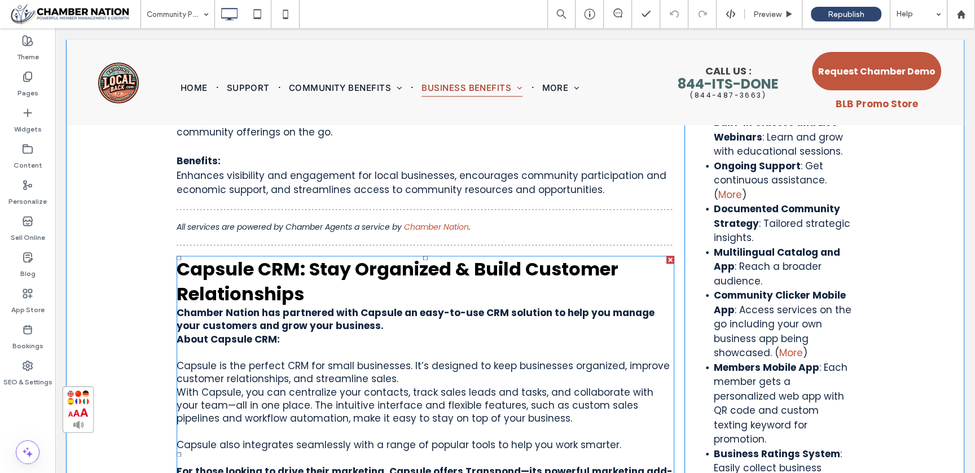
scroll to position [1446, 0]
